Goal: Task Accomplishment & Management: Manage account settings

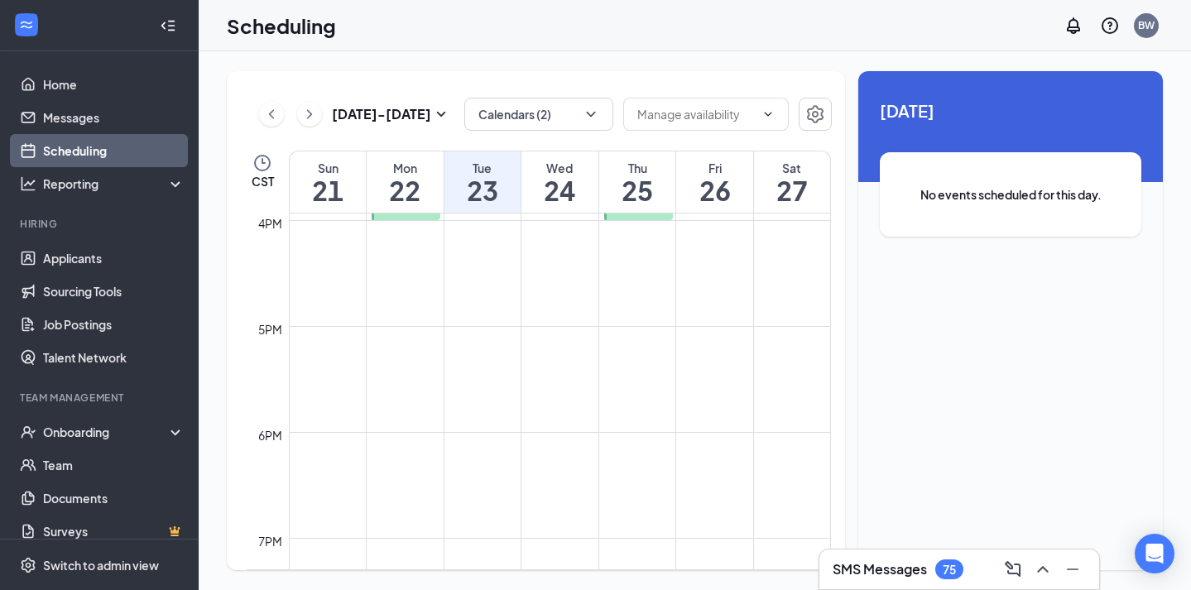
scroll to position [1664, 0]
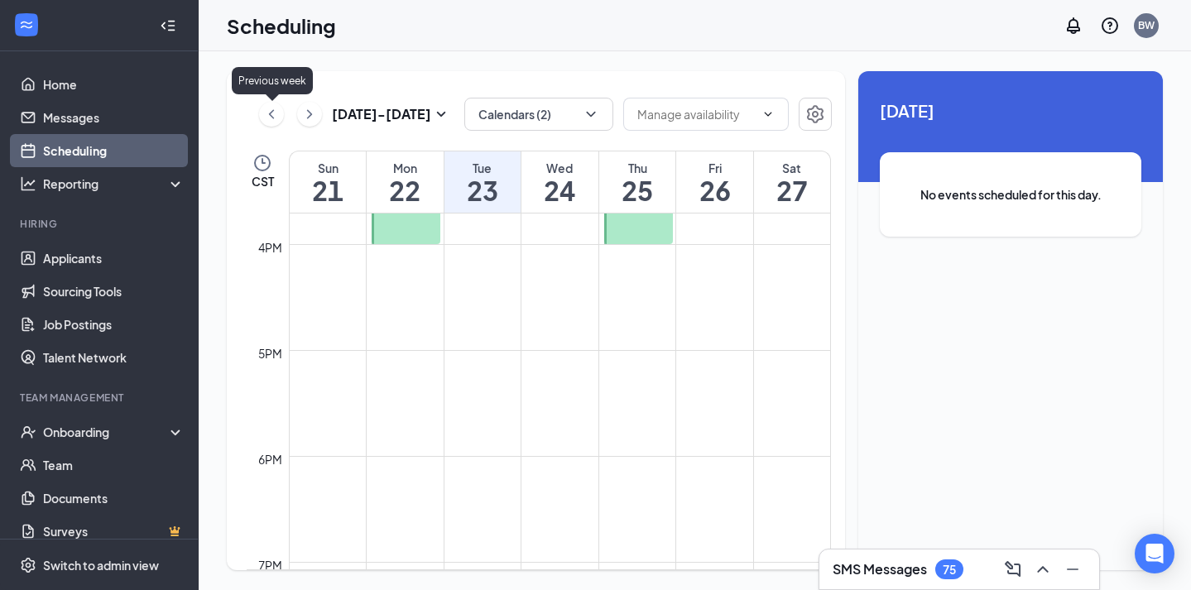
click at [264, 107] on icon "ChevronLeft" at bounding box center [271, 114] width 17 height 20
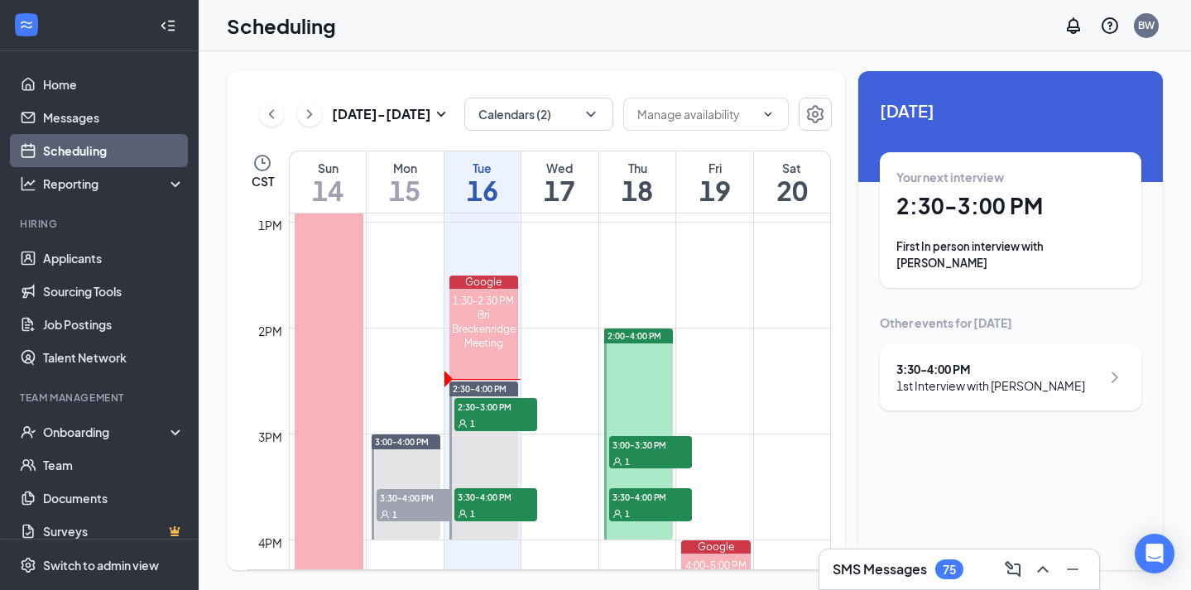
scroll to position [1380, 0]
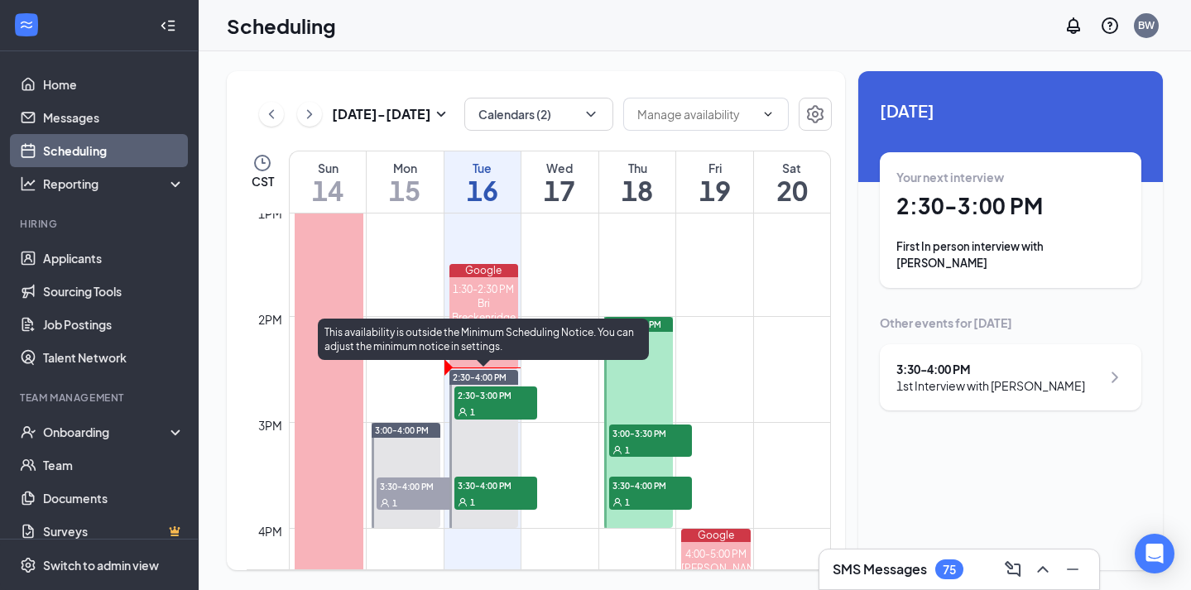
click at [503, 403] on div "1" at bounding box center [495, 411] width 83 height 17
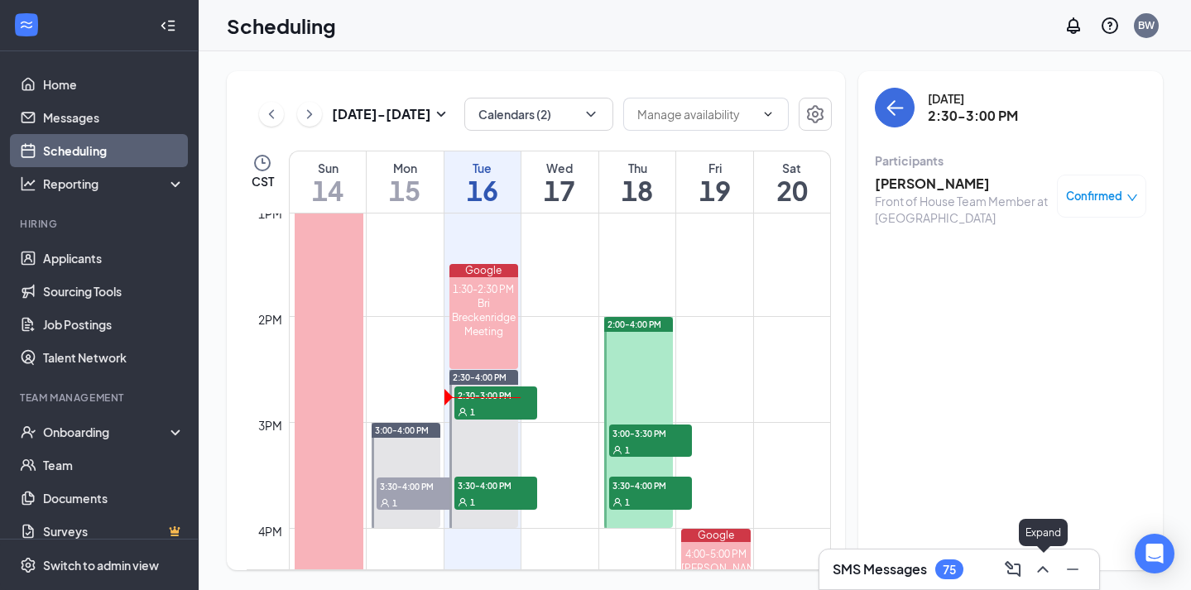
click at [1039, 568] on icon "ChevronUp" at bounding box center [1042, 569] width 11 height 7
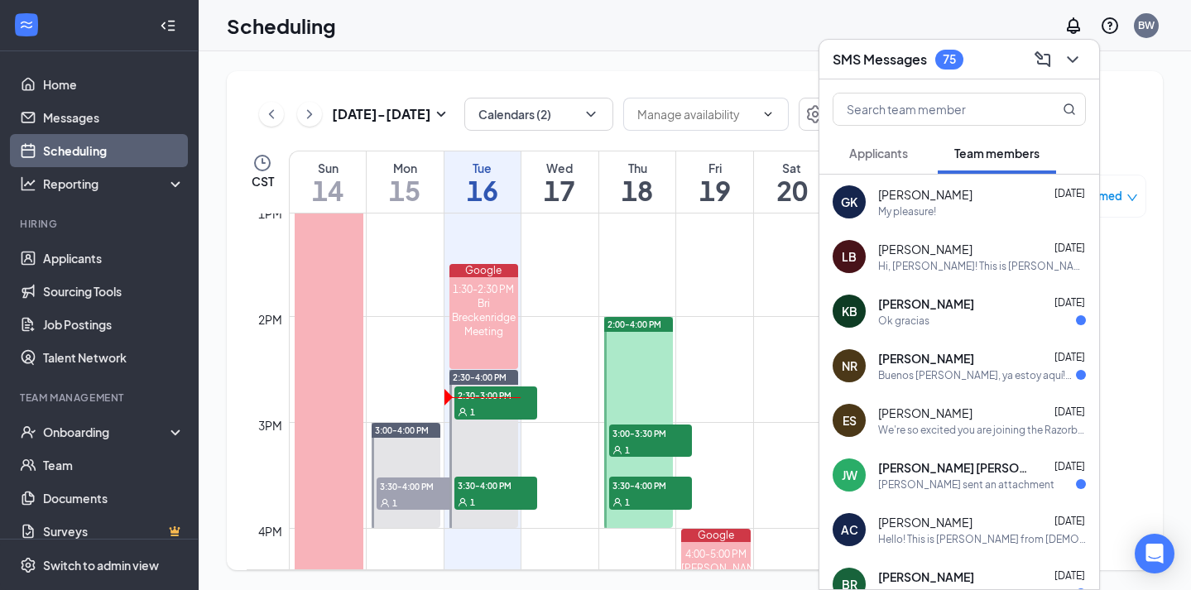
click at [887, 156] on span "Applicants" at bounding box center [878, 153] width 59 height 15
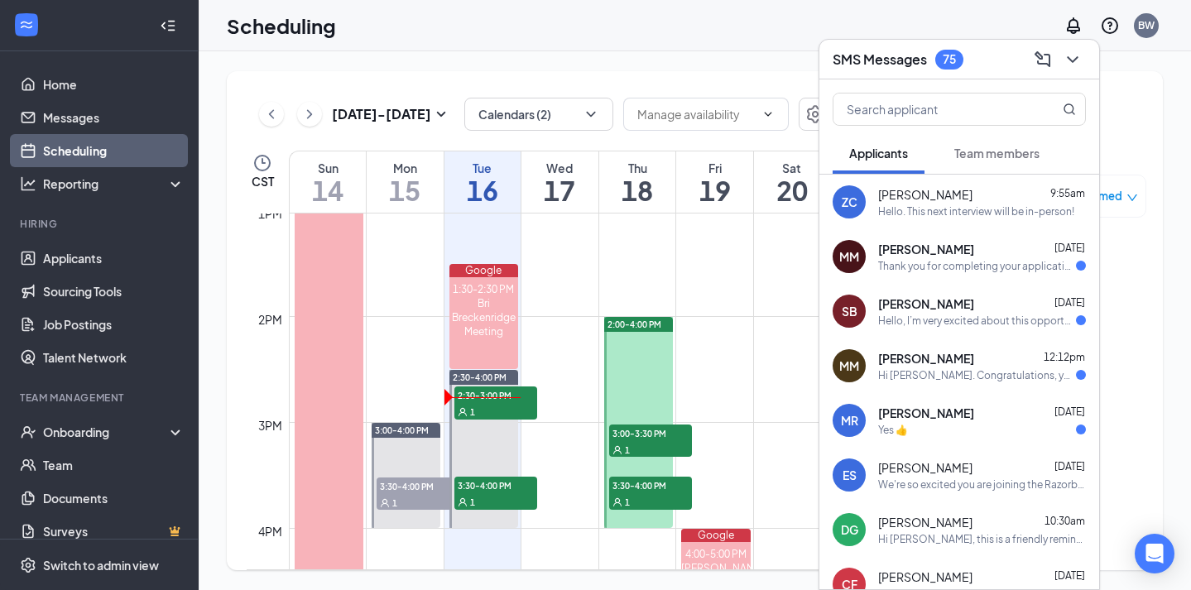
click at [920, 228] on div "ZC [PERSON_NAME] 9:55am Hello. This next interview will be in-person!" at bounding box center [959, 202] width 280 height 55
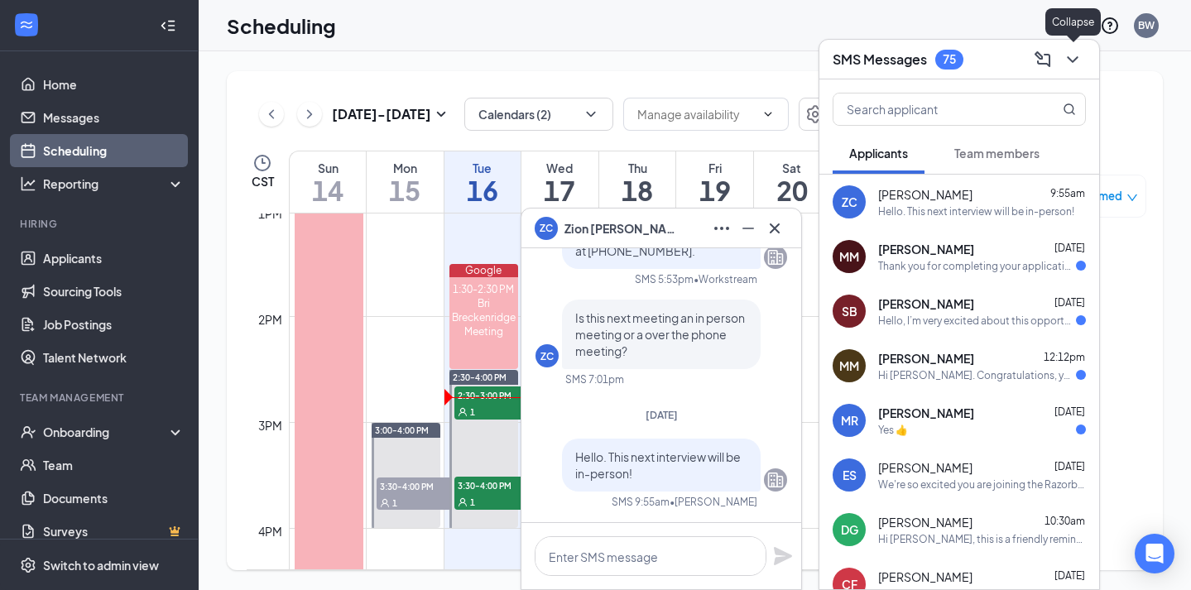
click at [1079, 57] on icon "ChevronDown" at bounding box center [1072, 60] width 20 height 20
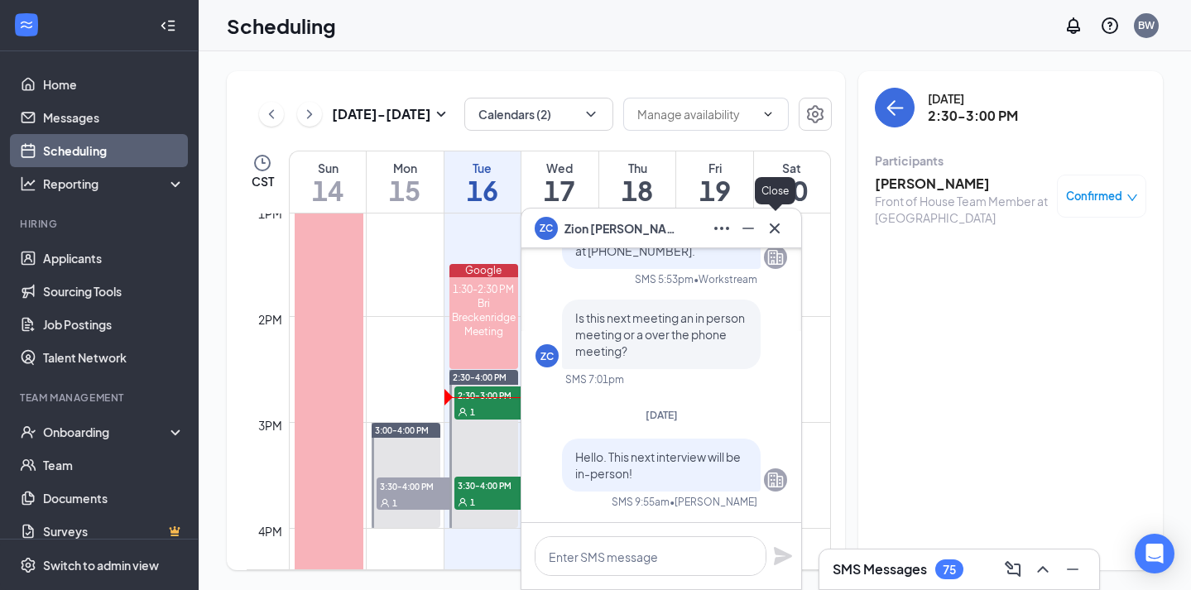
click at [777, 228] on icon "Cross" at bounding box center [774, 228] width 20 height 20
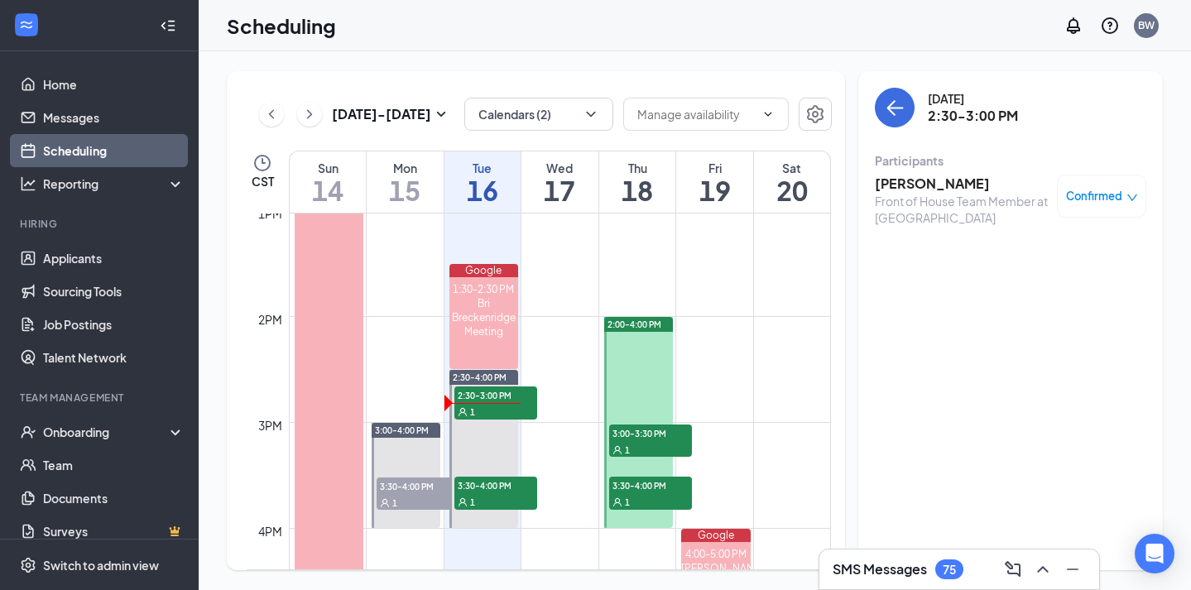
scroll to position [1418, 0]
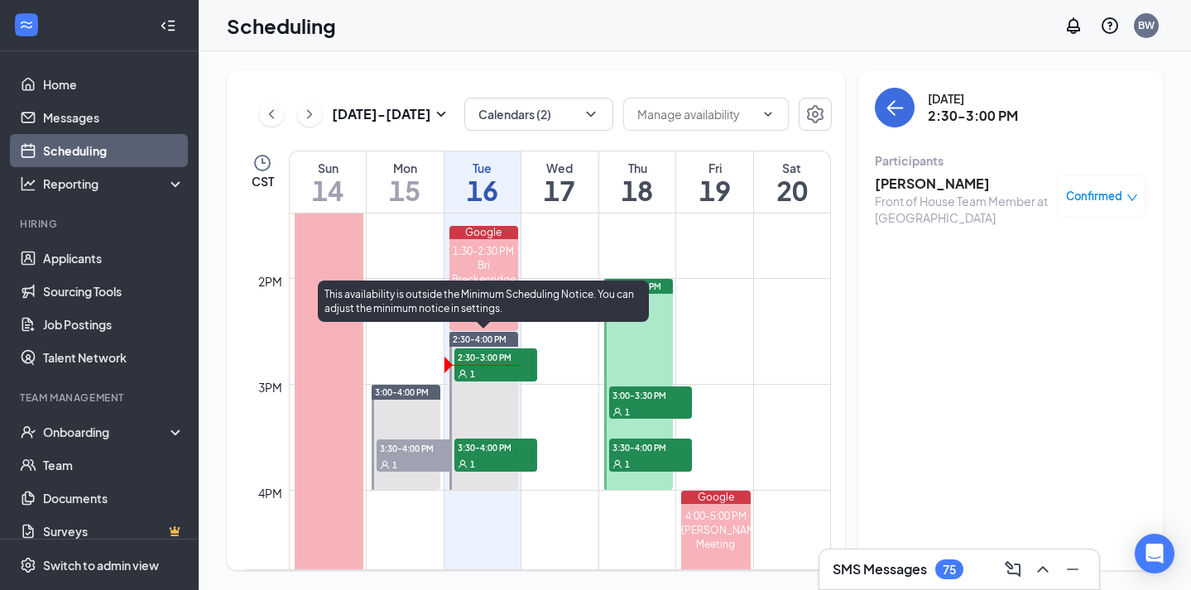
click at [507, 459] on div "1" at bounding box center [495, 463] width 83 height 17
click at [507, 361] on span "2:30-3:00 PM" at bounding box center [495, 356] width 83 height 17
click at [480, 453] on span "3:30-4:00 PM" at bounding box center [495, 446] width 83 height 17
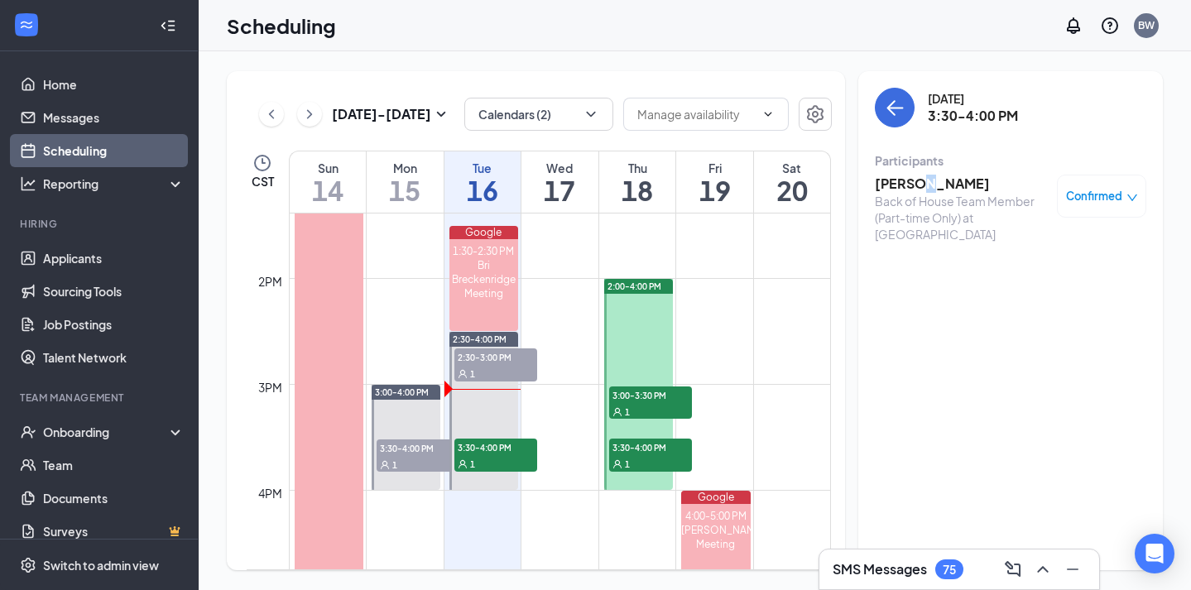
click at [931, 189] on h3 "[PERSON_NAME]" at bounding box center [961, 184] width 174 height 18
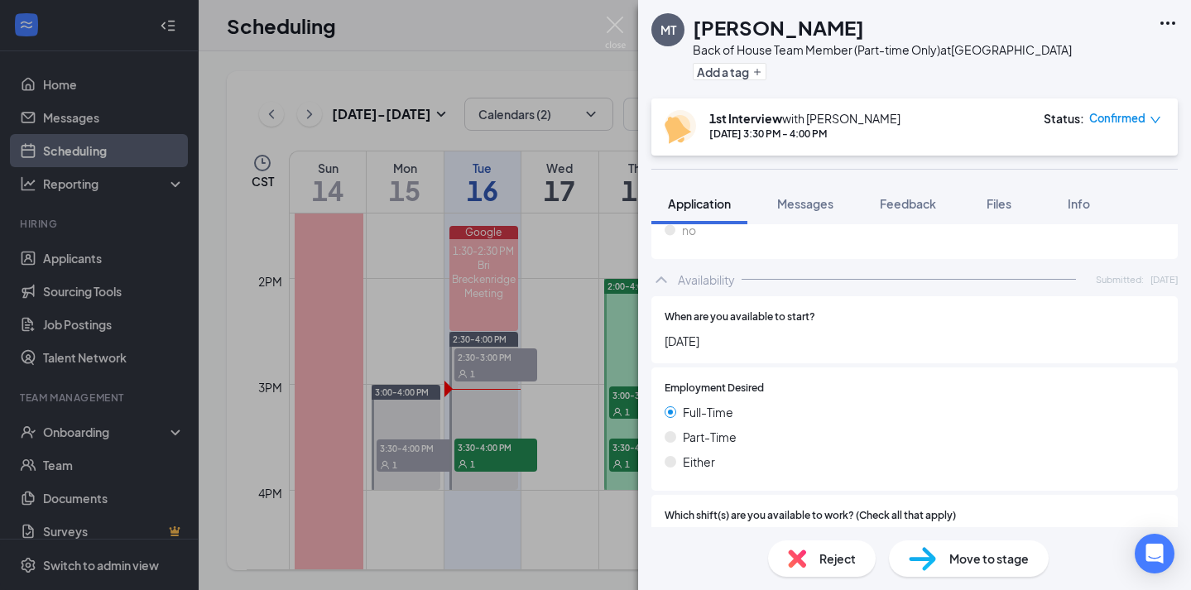
scroll to position [1089, 0]
click at [513, 315] on div "MT [PERSON_NAME] Back of House Team Member (Part-time Only) at [GEOGRAPHIC_DATA…" at bounding box center [595, 295] width 1191 height 590
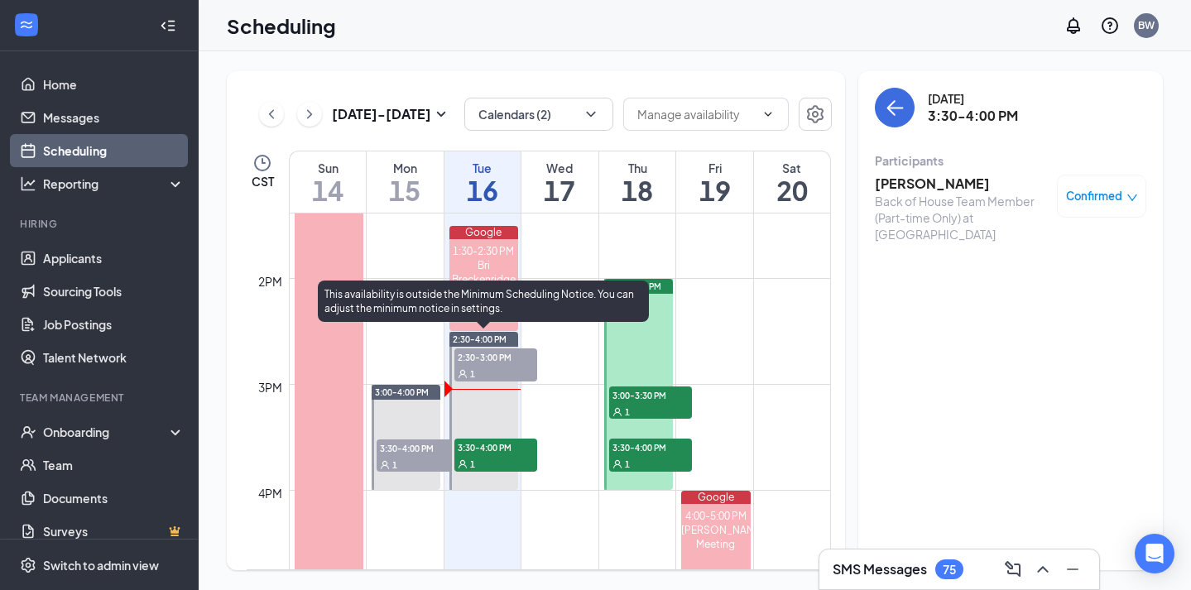
click at [515, 368] on div "1" at bounding box center [495, 373] width 83 height 17
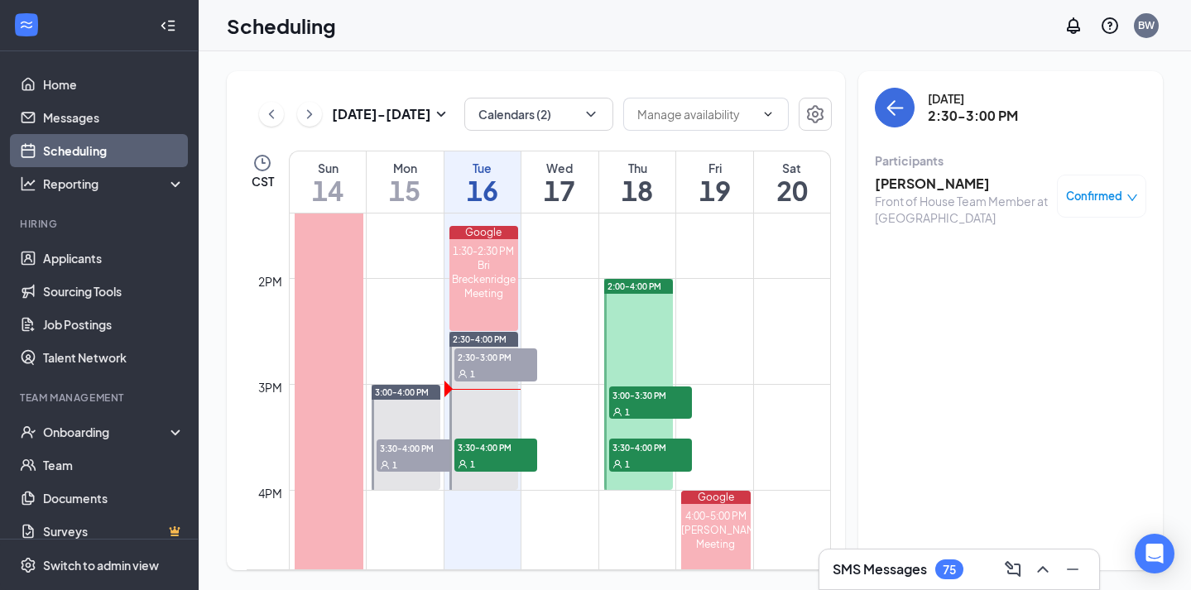
click at [908, 184] on h3 "[PERSON_NAME]" at bounding box center [961, 184] width 174 height 18
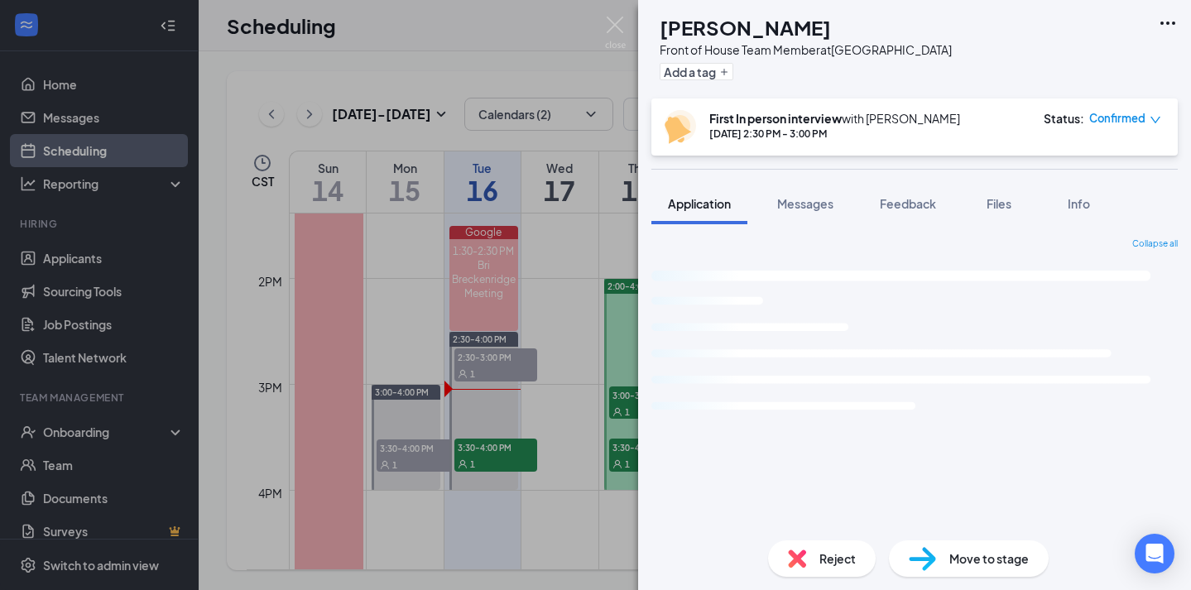
click at [961, 549] on span "Move to stage" at bounding box center [988, 558] width 79 height 18
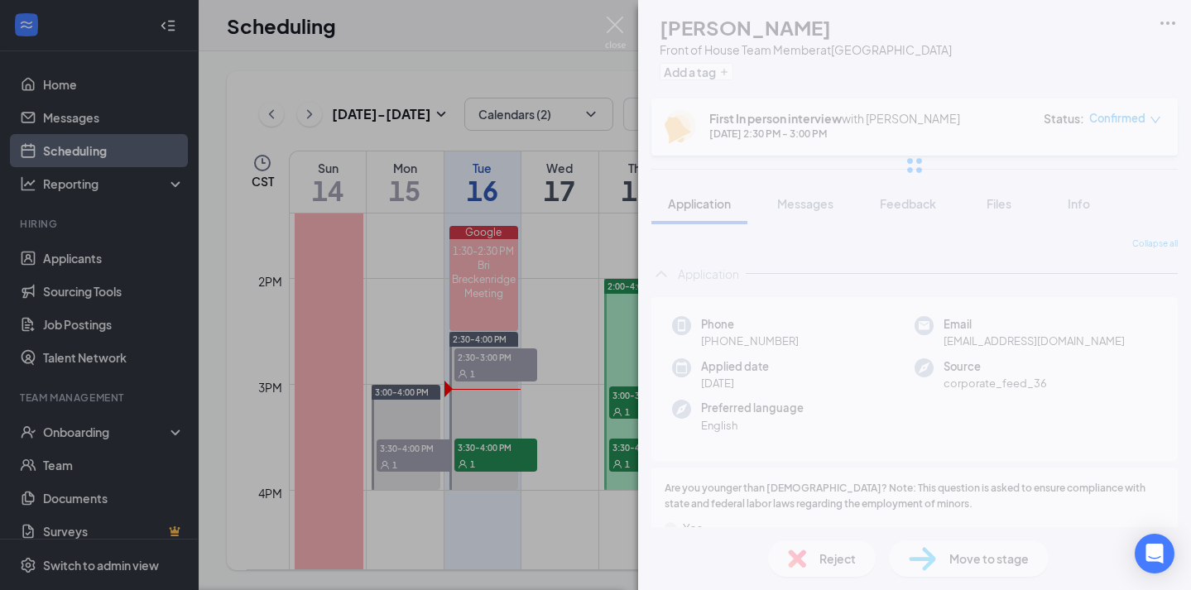
type input "2nd Interview (next stage)"
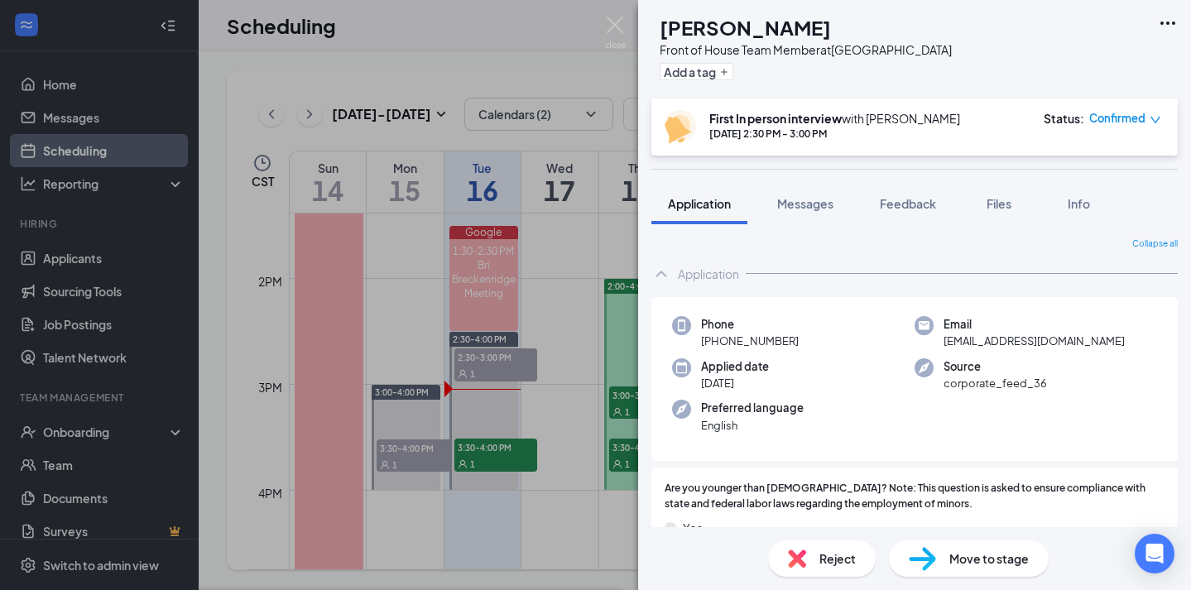
click at [1129, 117] on span "Confirmed" at bounding box center [1117, 118] width 56 height 17
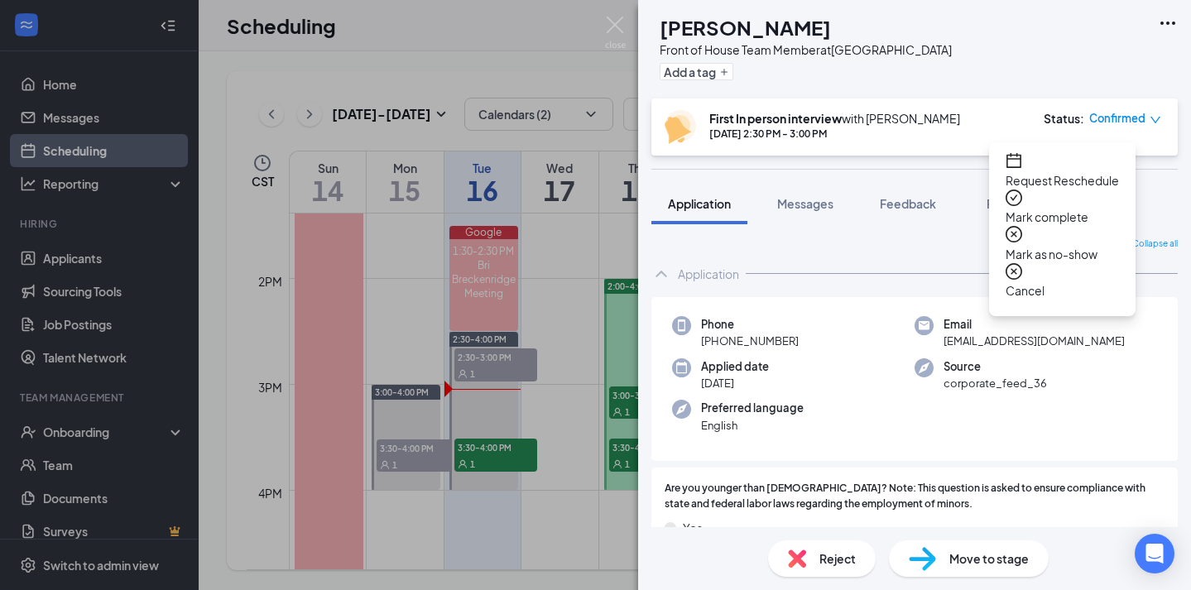
click at [1090, 208] on span "Mark complete" at bounding box center [1061, 217] width 113 height 18
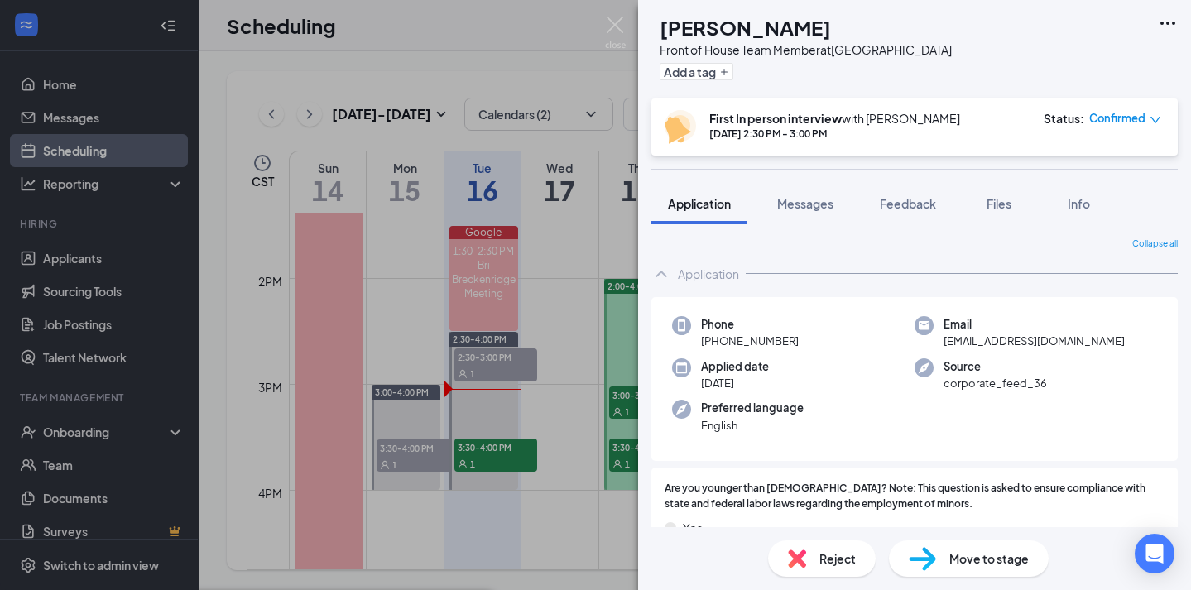
click at [847, 429] on div "Preferred language English" at bounding box center [793, 417] width 242 height 34
click at [494, 377] on div "ZC [PERSON_NAME] Front of House Team Member at [GEOGRAPHIC_DATA] Add a tag Firs…" at bounding box center [595, 295] width 1191 height 590
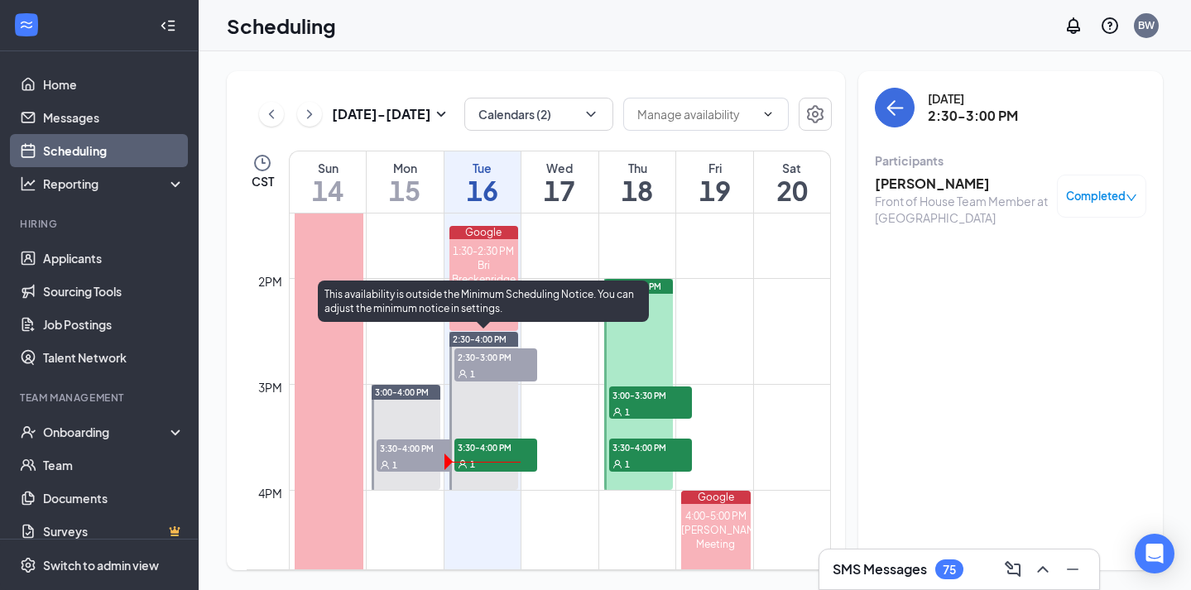
click at [487, 448] on span "3:30-4:00 PM" at bounding box center [495, 446] width 83 height 17
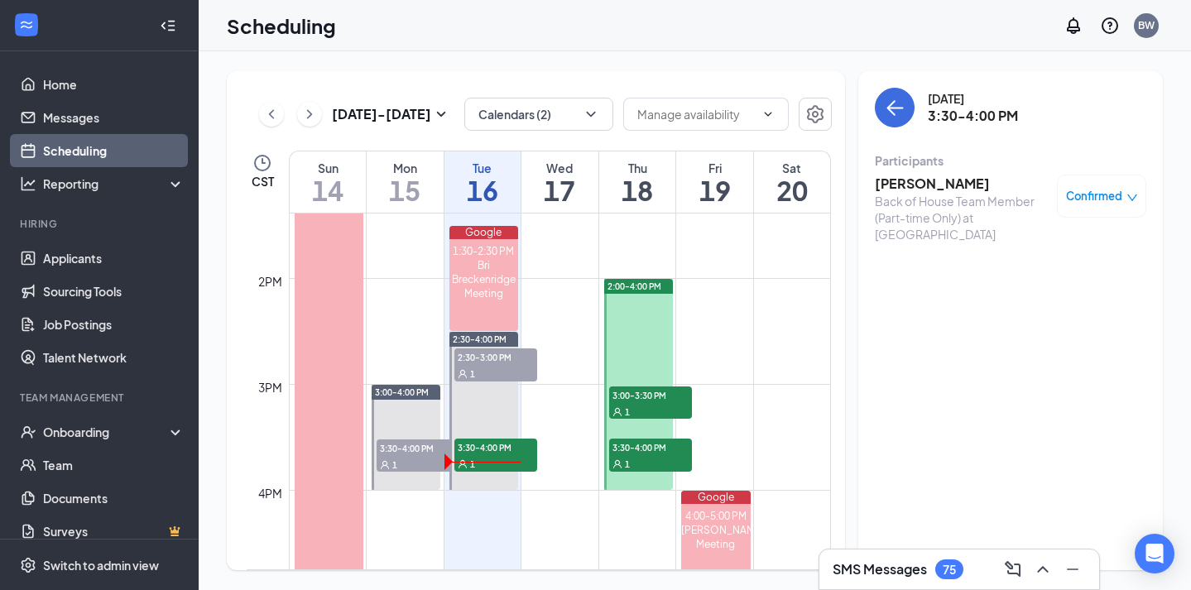
click at [1100, 198] on span "Confirmed" at bounding box center [1094, 196] width 56 height 17
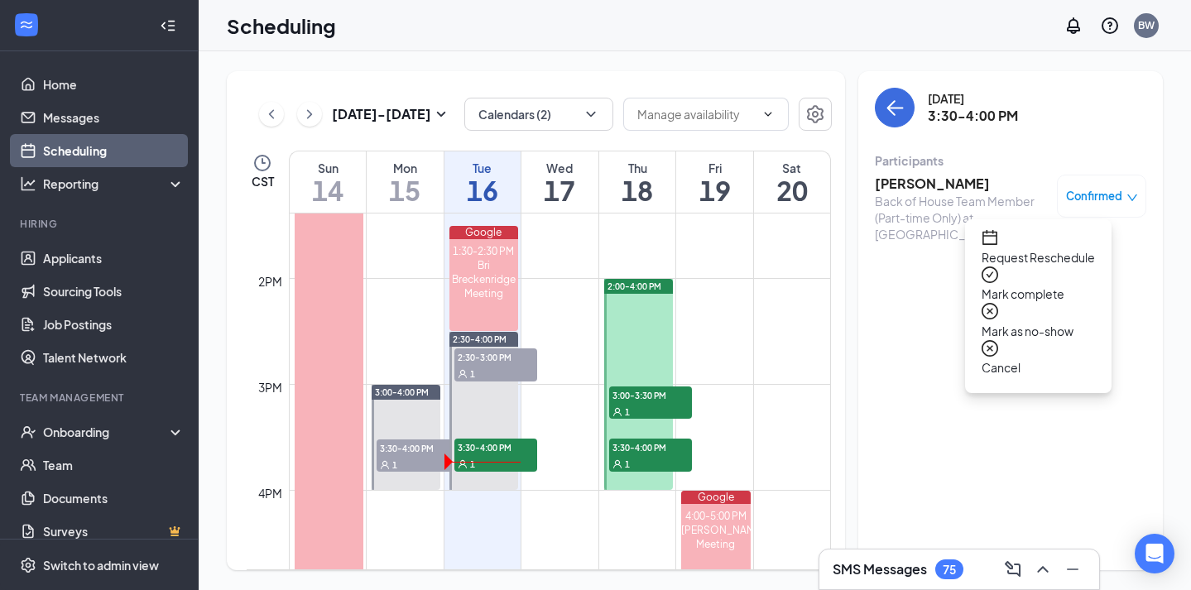
click at [1033, 285] on span "Mark complete" at bounding box center [1037, 294] width 113 height 18
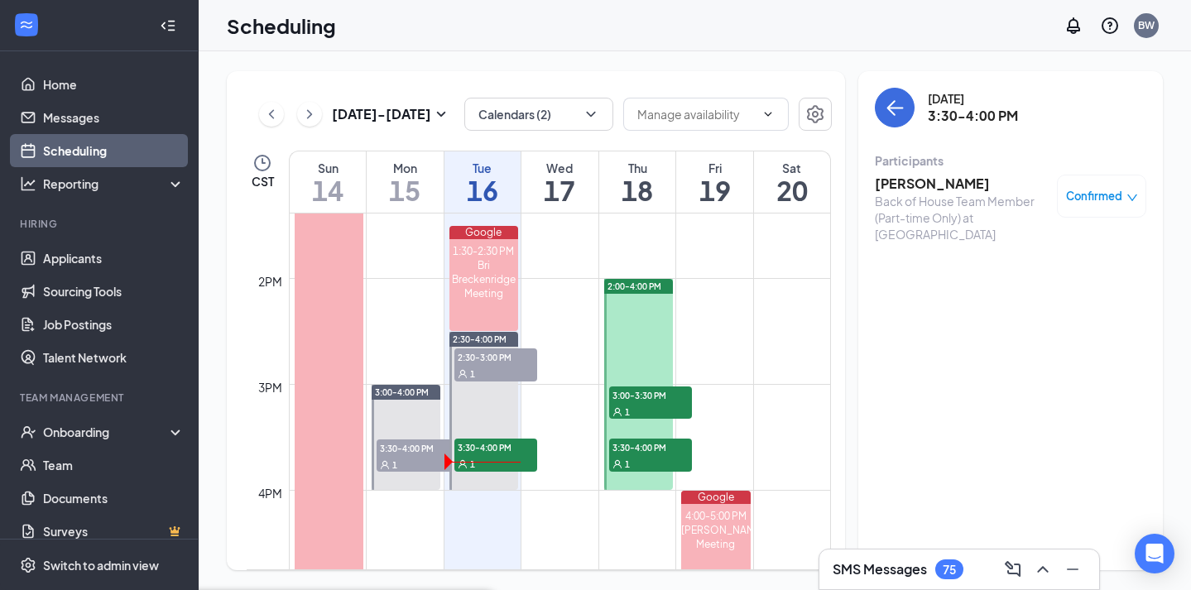
type input "2nd Interview (next stage)"
